Goal: Transaction & Acquisition: Purchase product/service

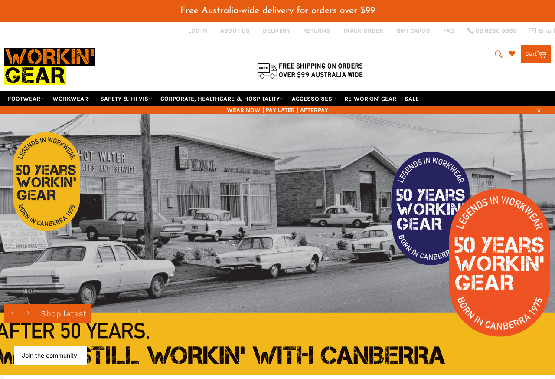
click at [23, 91] on link "FOOTWEAR" at bounding box center [25, 98] width 43 height 15
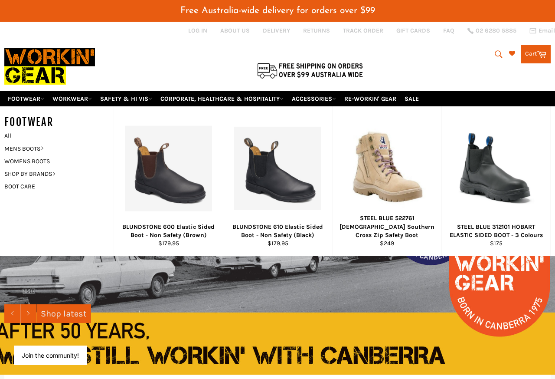
click at [340, 91] on link "ACCESSORIES" at bounding box center [314, 98] width 51 height 15
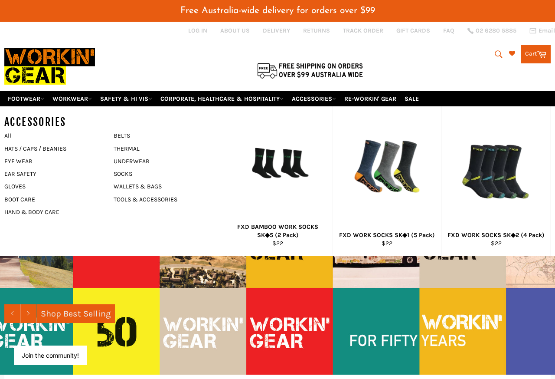
click at [127, 167] on link "SOCKS" at bounding box center [161, 173] width 105 height 13
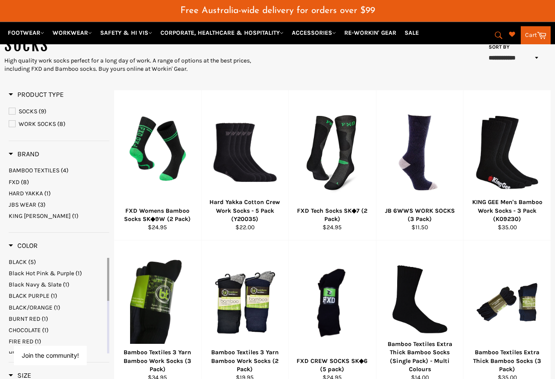
scroll to position [115, 0]
click at [420, 163] on div at bounding box center [421, 152] width 66 height 102
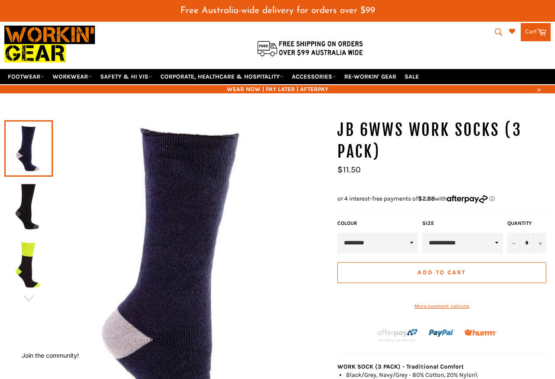
scroll to position [28, 0]
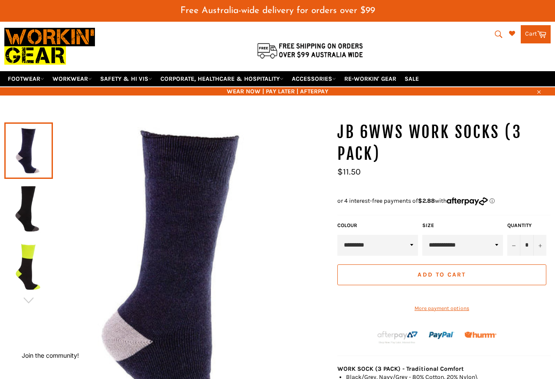
click at [444, 238] on select "**********" at bounding box center [463, 245] width 81 height 21
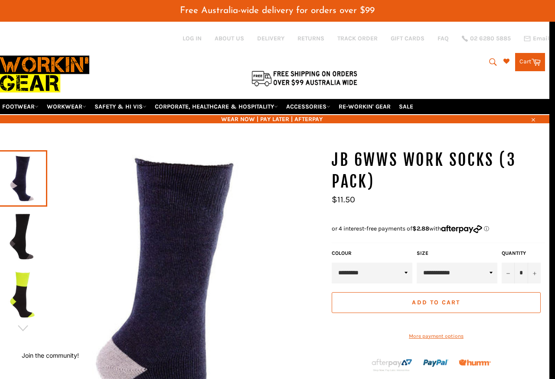
scroll to position [0, 0]
